Goal: Download file/media

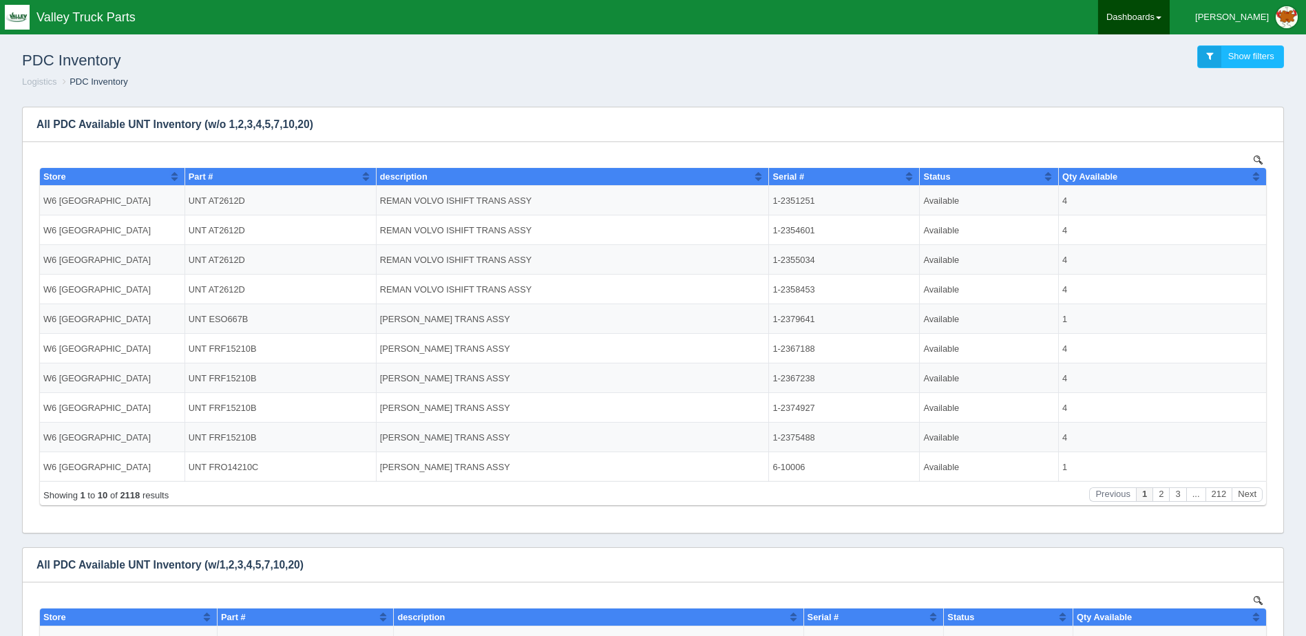
click at [1170, 9] on link "Dashboards" at bounding box center [1134, 17] width 72 height 34
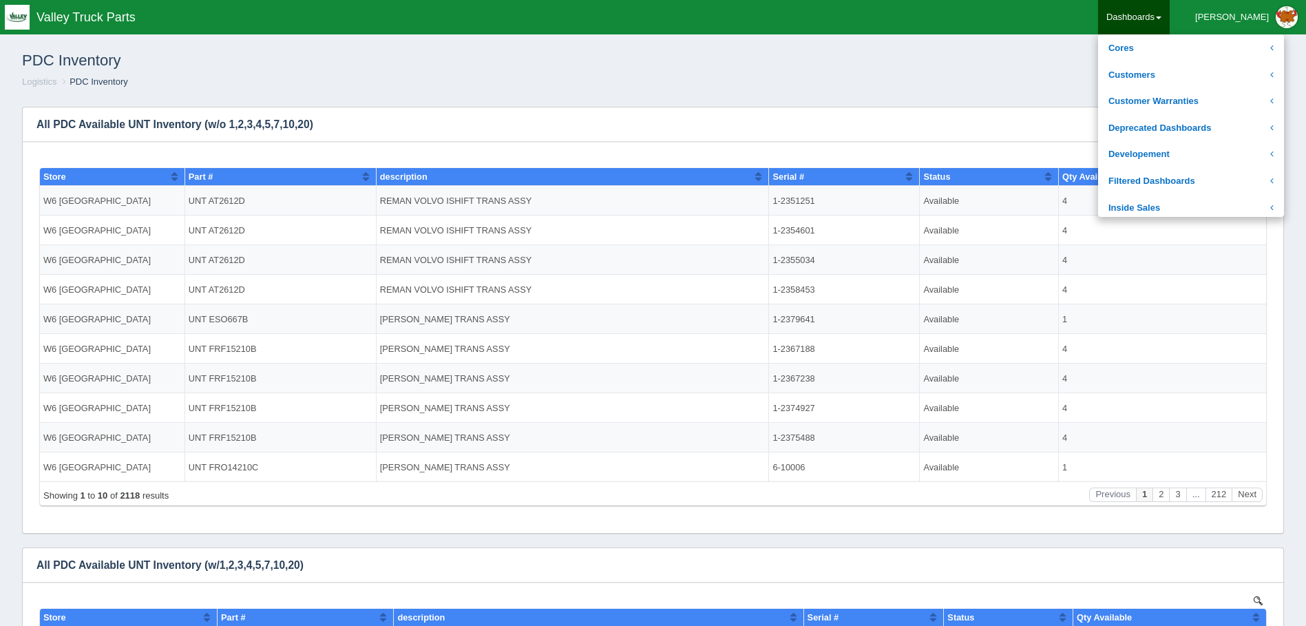
scroll to position [207, 0]
click at [1178, 134] on link "Logistics" at bounding box center [1191, 133] width 186 height 27
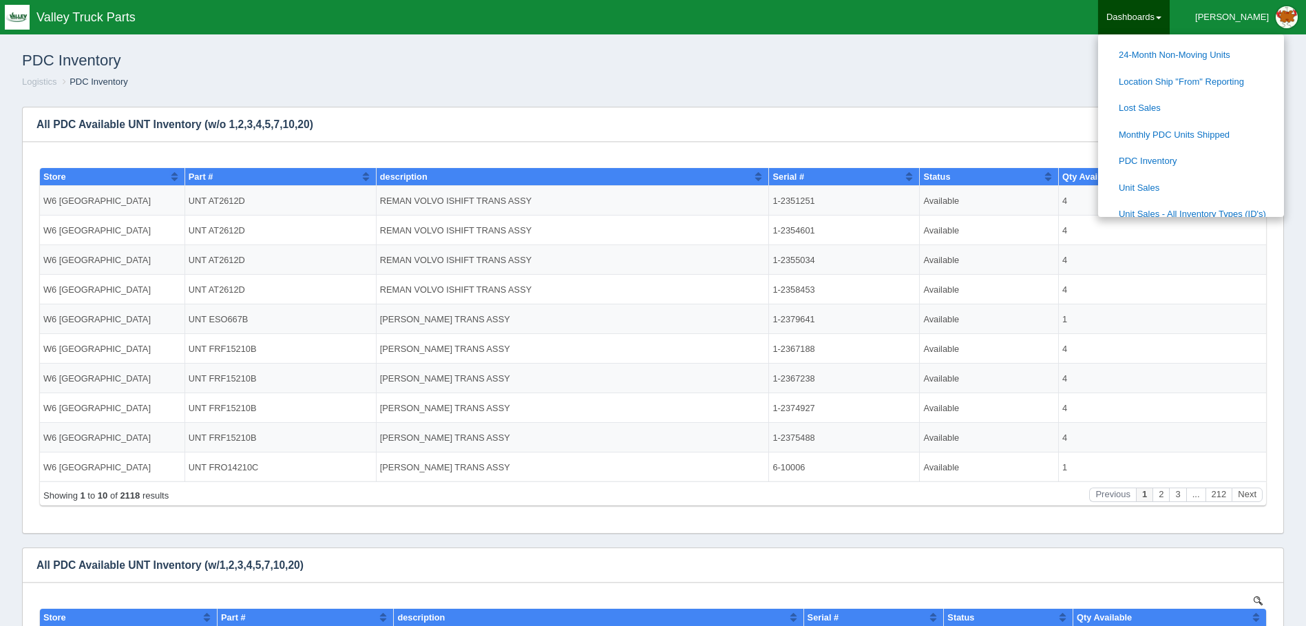
scroll to position [413, 0]
click at [1229, 68] on link "Location Ship "From" Reporting" at bounding box center [1191, 72] width 186 height 27
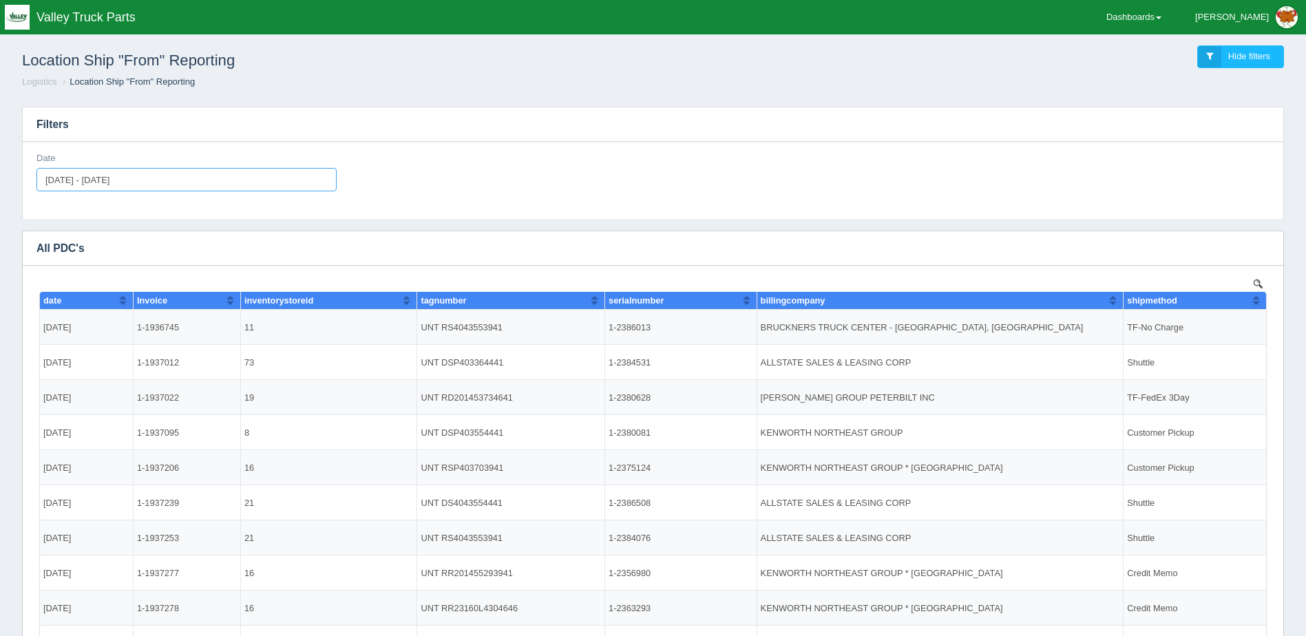
type input "[DATE]"
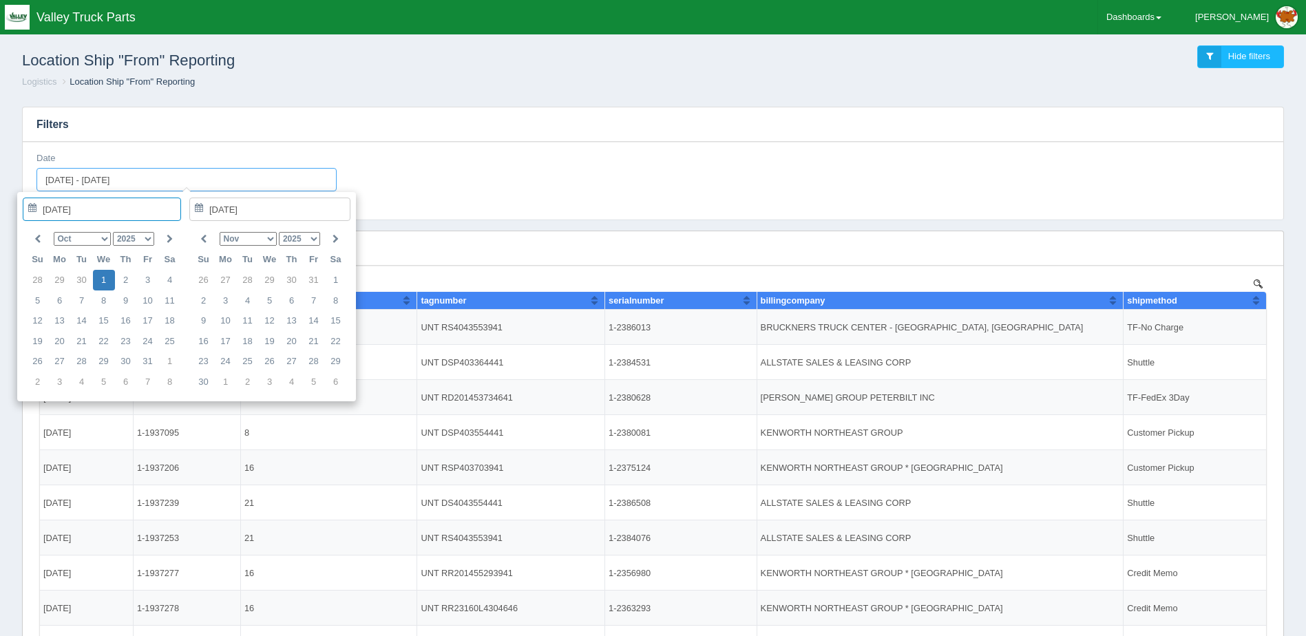
drag, startPoint x: 197, startPoint y: 181, endPoint x: -85, endPoint y: 156, distance: 282.7
click at [0, 156] on html "Toggle navigation Valley Truck Parts [PERSON_NAME] Edit Profile Logout Dashboar…" at bounding box center [653, 395] width 1306 height 790
click at [41, 235] on th at bounding box center [38, 239] width 22 height 21
type input "[DATE]"
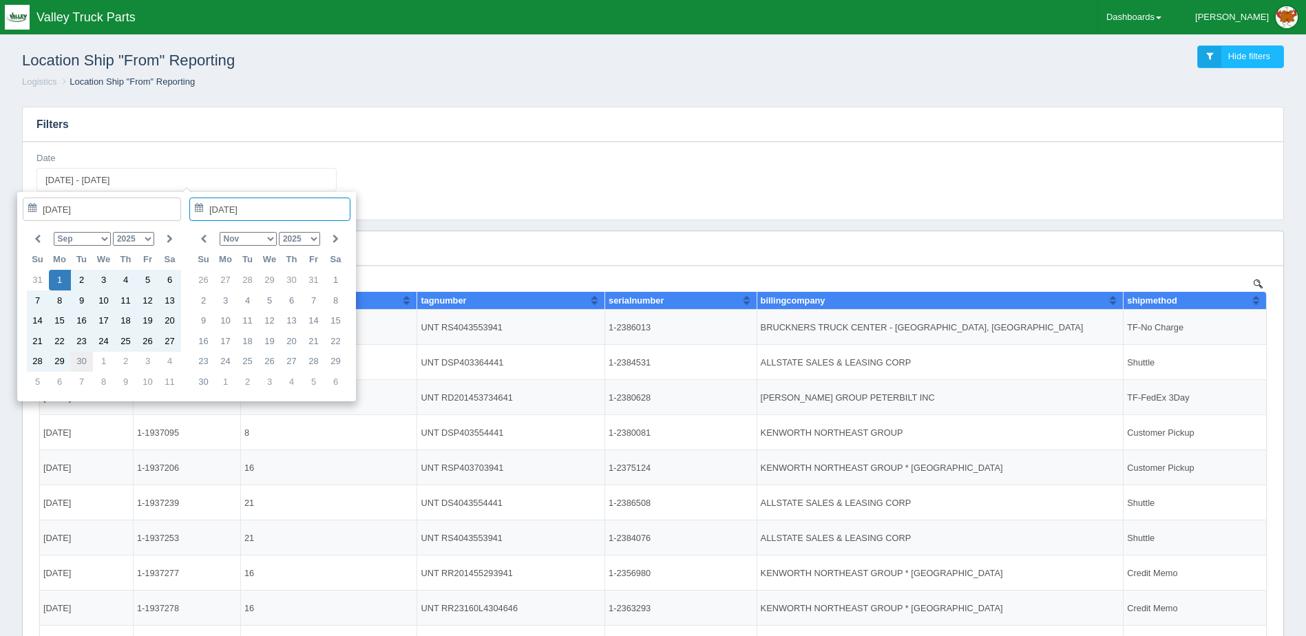
type input "[DATE]"
type input "[DATE] - [DATE]"
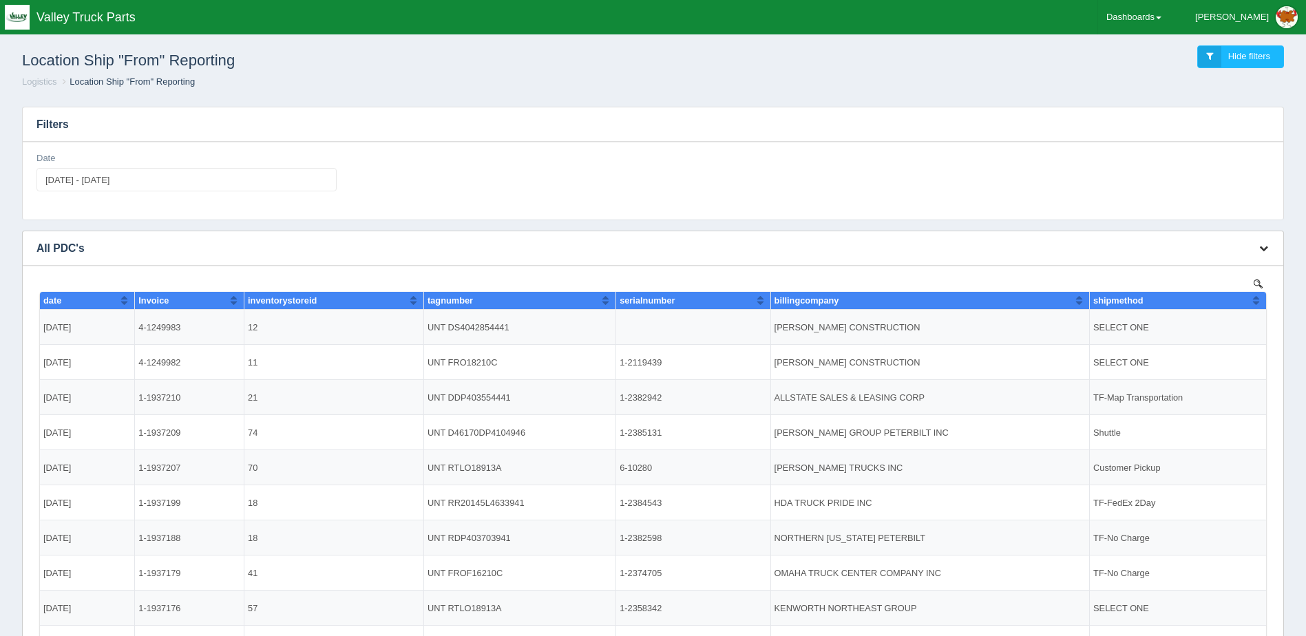
click at [1260, 247] on icon "button" at bounding box center [1263, 248] width 9 height 9
click at [1226, 261] on link "Download CSV" at bounding box center [1218, 269] width 110 height 20
click at [1180, 269] on link "Download CSV" at bounding box center [1218, 269] width 110 height 20
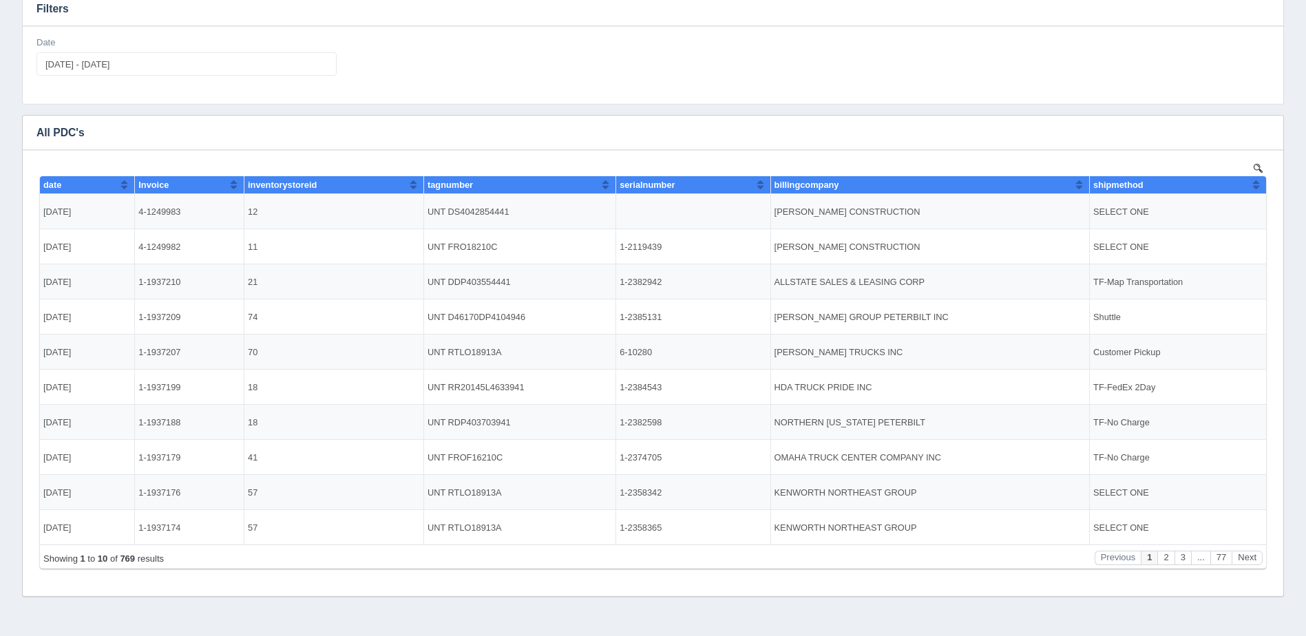
scroll to position [138, 0]
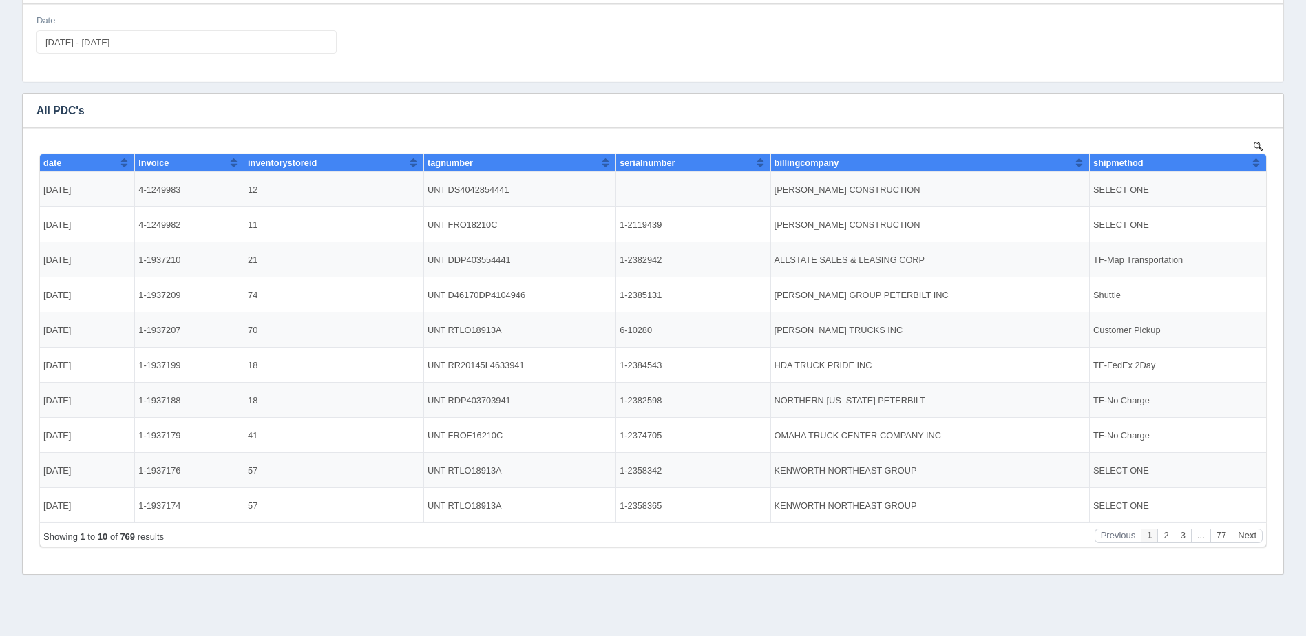
click at [1002, 60] on div "Date [DATE] - [DATE]" at bounding box center [653, 39] width 1244 height 50
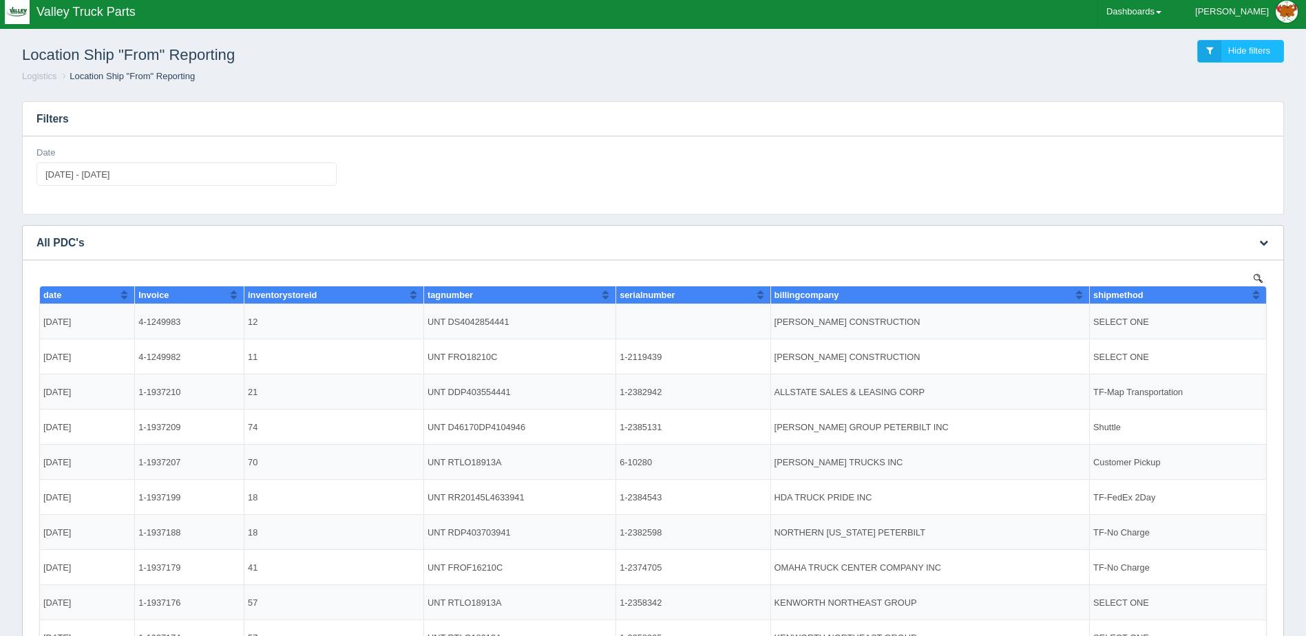
scroll to position [0, 0]
